Goal: Transaction & Acquisition: Book appointment/travel/reservation

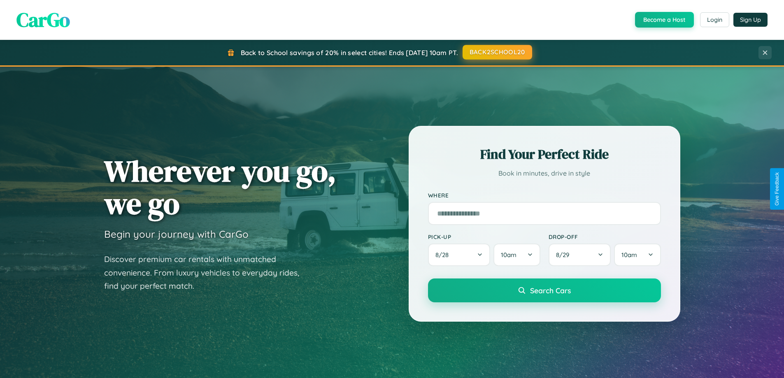
click at [497, 52] on button "BACK2SCHOOL20" at bounding box center [498, 52] width 70 height 15
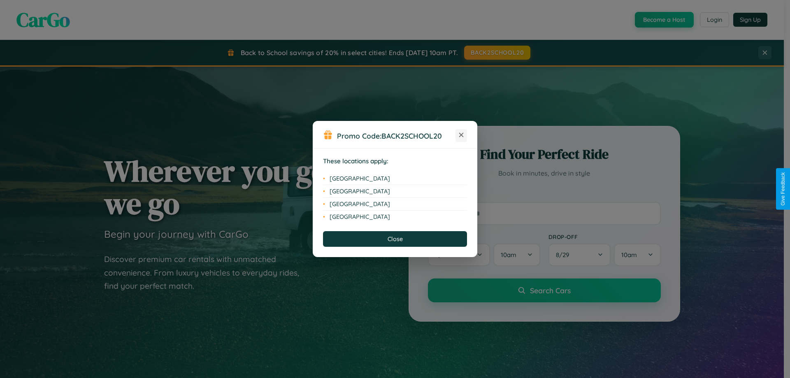
click at [461, 135] on icon at bounding box center [461, 135] width 5 height 5
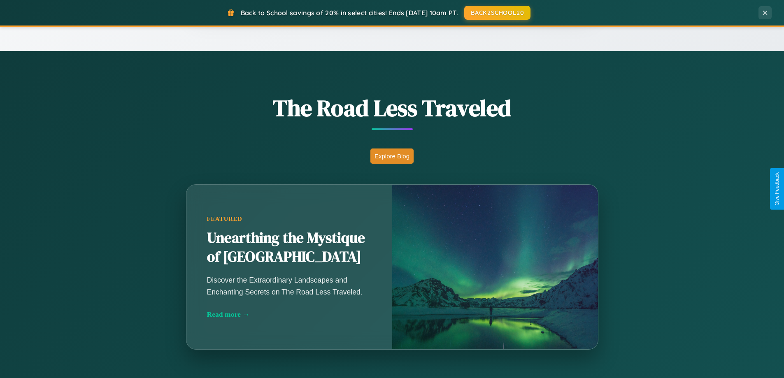
scroll to position [1584, 0]
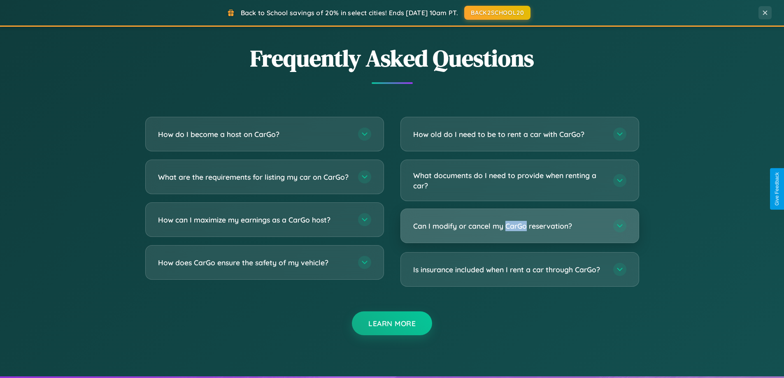
click at [519, 226] on h3 "Can I modify or cancel my CarGo reservation?" at bounding box center [509, 226] width 192 height 10
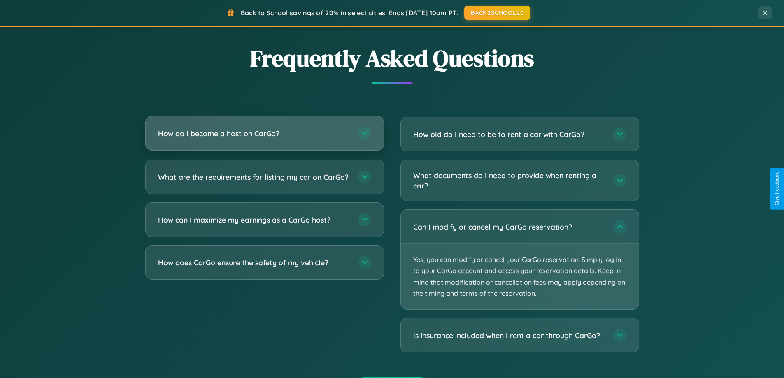
click at [264, 134] on h3 "How do I become a host on CarGo?" at bounding box center [254, 133] width 192 height 10
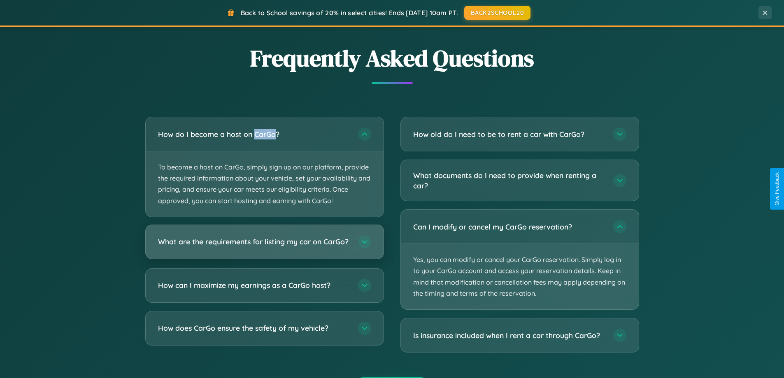
click at [264, 246] on h3 "What are the requirements for listing my car on CarGo?" at bounding box center [254, 242] width 192 height 10
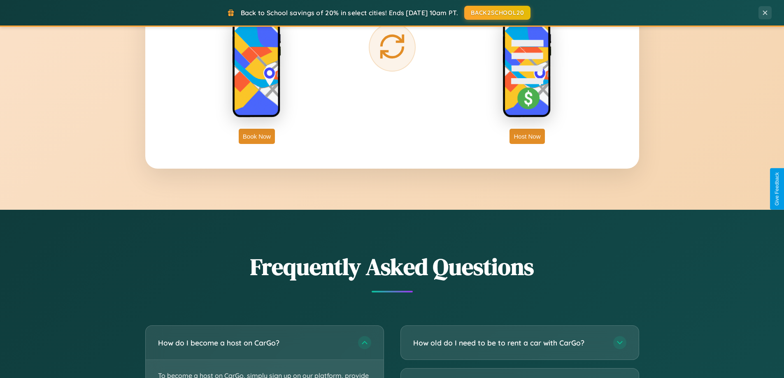
scroll to position [355, 0]
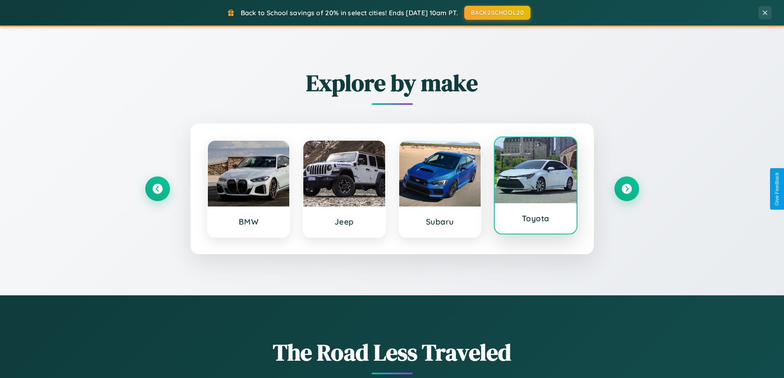
click at [535, 189] on div at bounding box center [536, 170] width 82 height 66
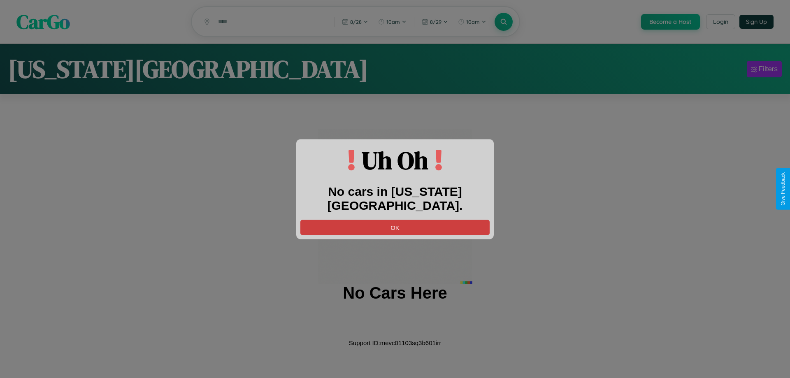
click at [395, 220] on button "OK" at bounding box center [394, 227] width 189 height 15
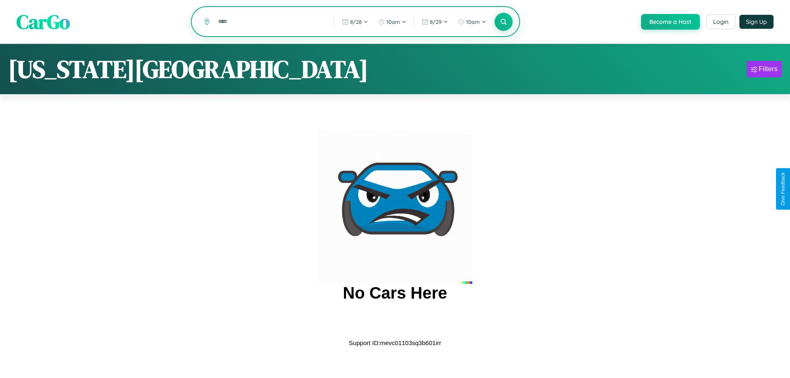
click at [270, 22] on input "text" at bounding box center [270, 21] width 112 height 14
type input "*"
type input "******"
click at [503, 22] on icon at bounding box center [504, 22] width 8 height 8
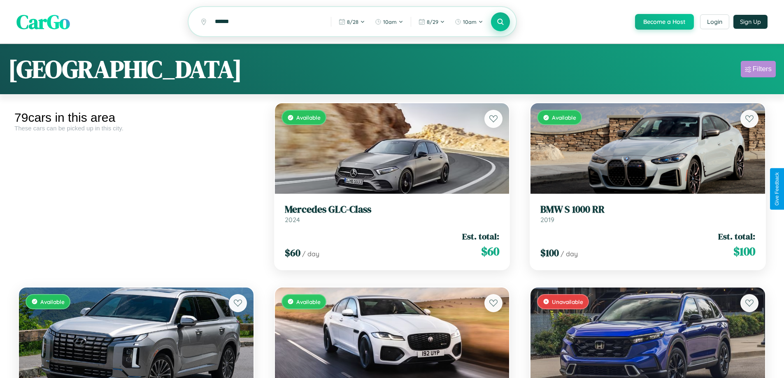
click at [758, 70] on div "Filters" at bounding box center [762, 69] width 19 height 8
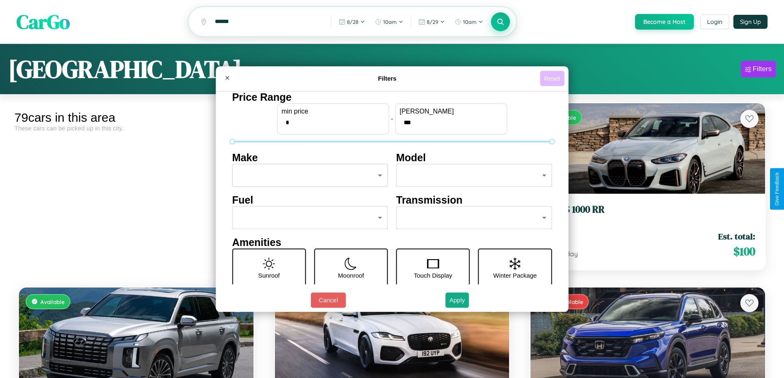
click at [553, 78] on button "Reset" at bounding box center [552, 78] width 24 height 15
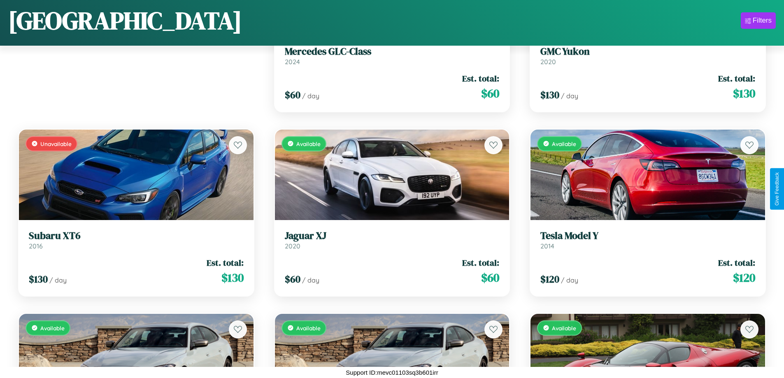
scroll to position [116, 0]
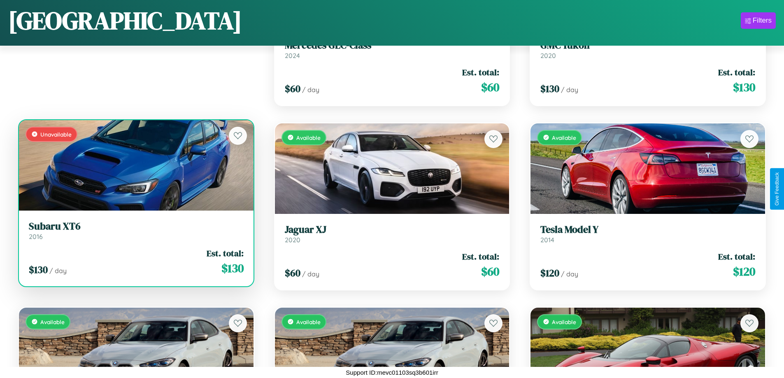
click at [135, 234] on link "Subaru XT6 2016" at bounding box center [136, 231] width 215 height 20
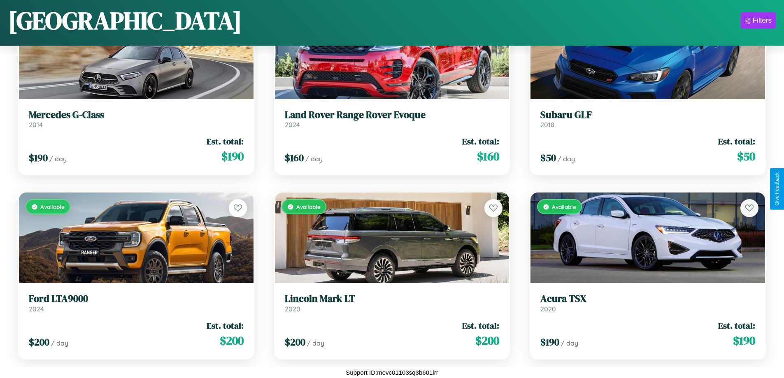
scroll to position [2696, 0]
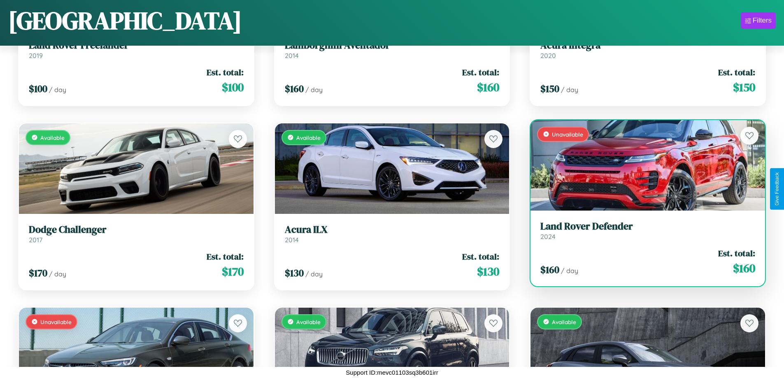
click at [642, 231] on h3 "Land Rover Defender" at bounding box center [647, 227] width 215 height 12
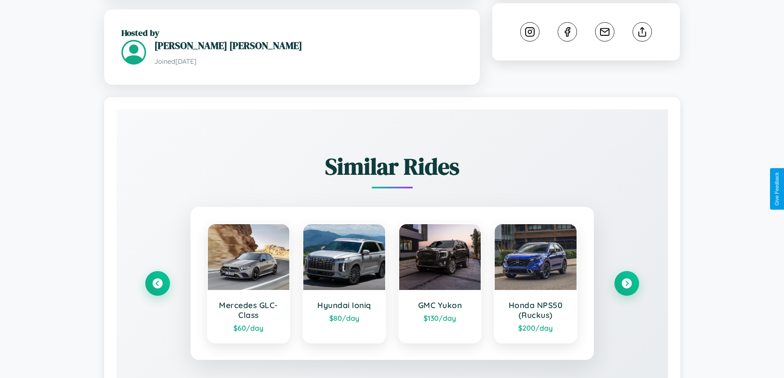
scroll to position [508, 0]
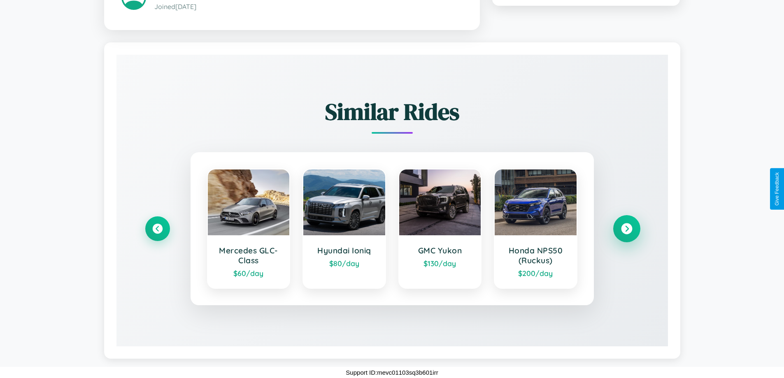
click at [626, 228] on icon at bounding box center [626, 228] width 11 height 11
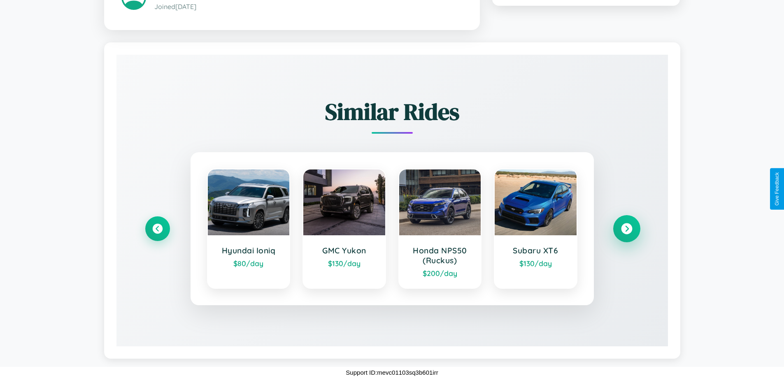
click at [626, 228] on icon at bounding box center [626, 228] width 11 height 11
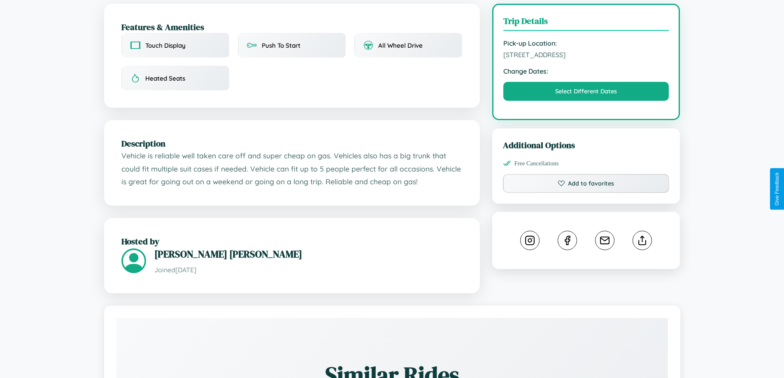
scroll to position [0, 0]
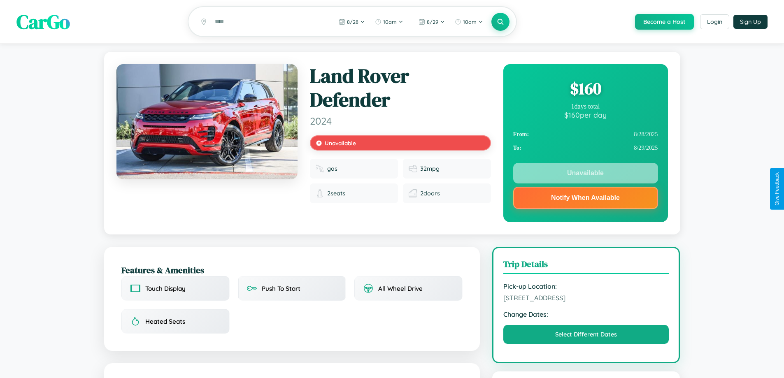
click at [585, 90] on div "$ 160" at bounding box center [585, 88] width 145 height 22
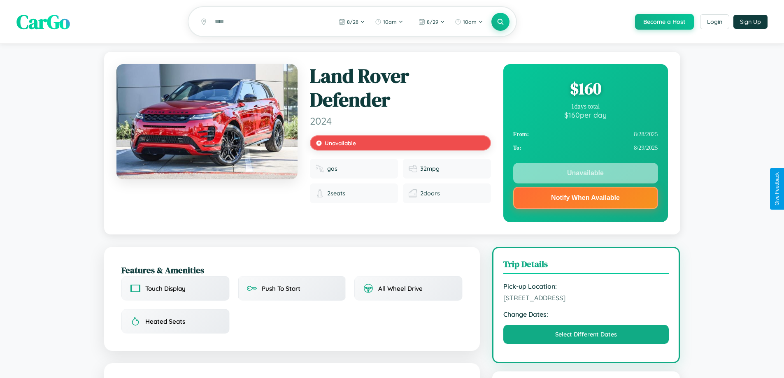
click at [585, 90] on div "$ 160" at bounding box center [585, 88] width 145 height 22
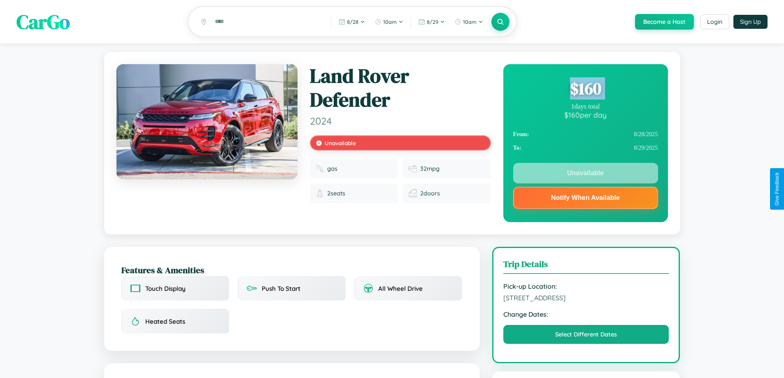
click at [585, 90] on div "$ 160" at bounding box center [585, 88] width 145 height 22
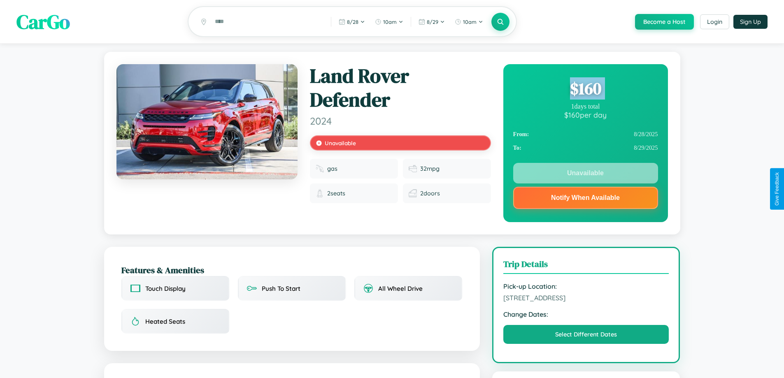
click at [585, 90] on div "$ 160" at bounding box center [585, 88] width 145 height 22
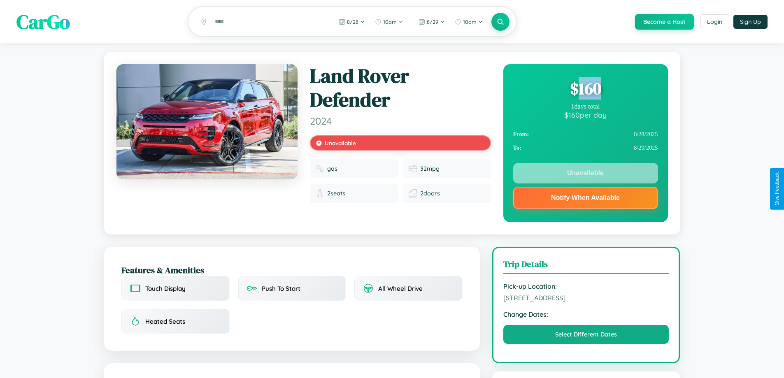
click at [585, 90] on div "$ 160" at bounding box center [585, 88] width 145 height 22
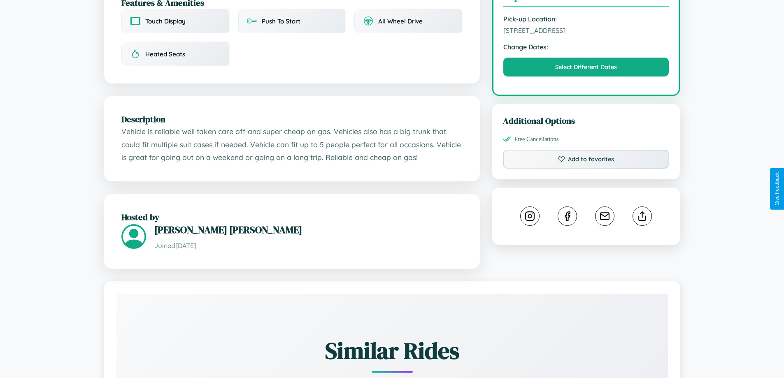
scroll to position [296, 0]
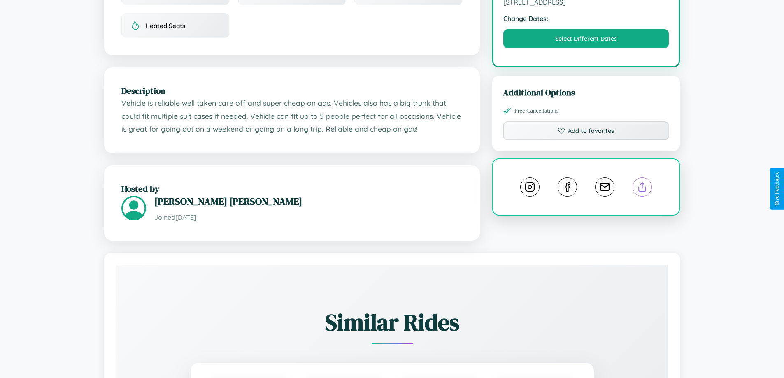
click at [642, 188] on line at bounding box center [642, 186] width 0 height 6
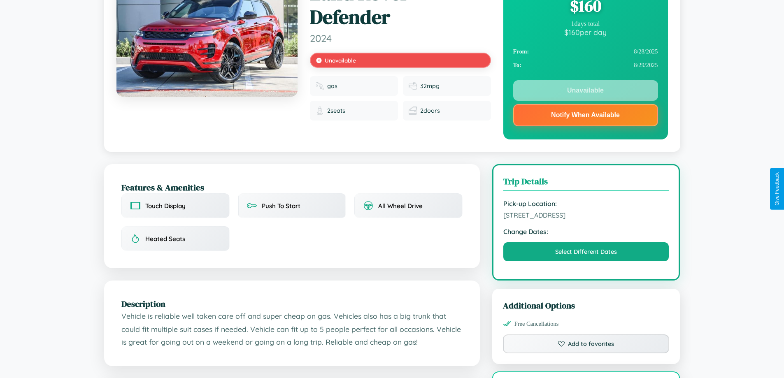
scroll to position [0, 0]
